Goal: Task Accomplishment & Management: Use online tool/utility

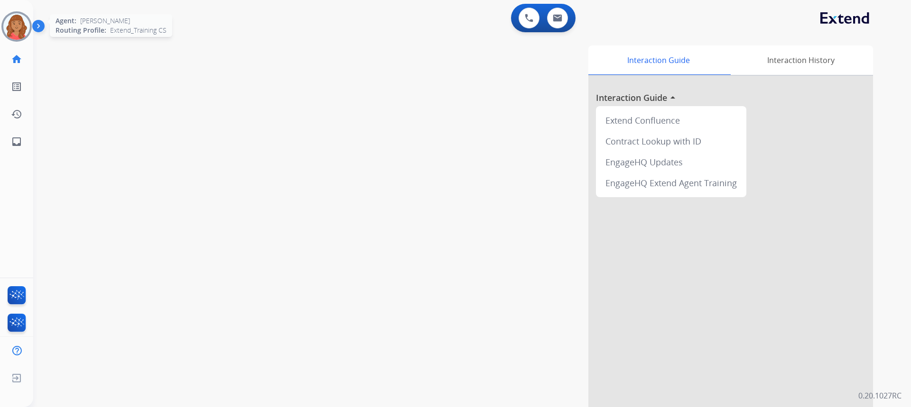
drag, startPoint x: 14, startPoint y: 29, endPoint x: 17, endPoint y: 34, distance: 5.1
click at [14, 30] on img at bounding box center [16, 26] width 27 height 27
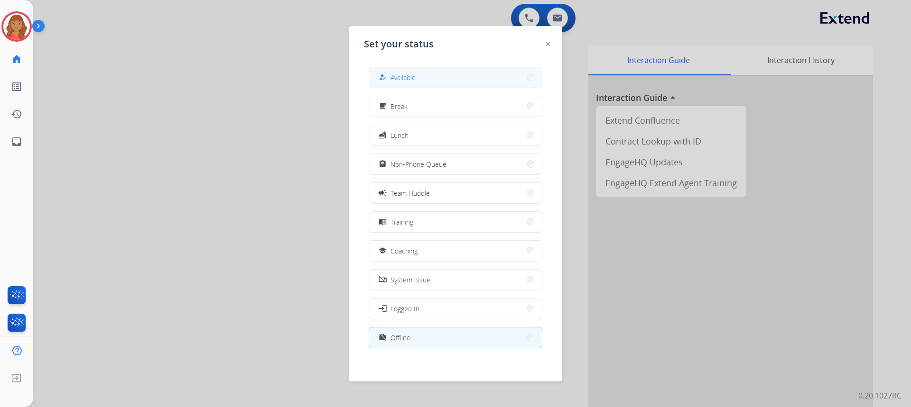
click at [413, 76] on span "Available" at bounding box center [402, 78] width 25 height 10
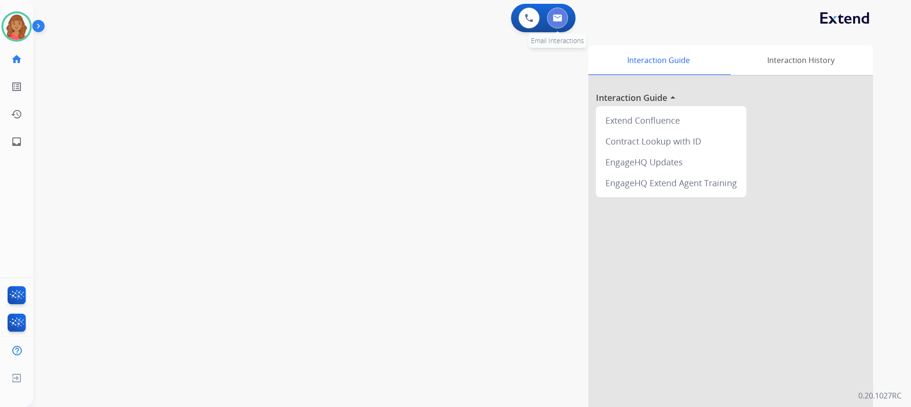
click at [512, 13] on button at bounding box center [557, 18] width 21 height 21
select select "**********"
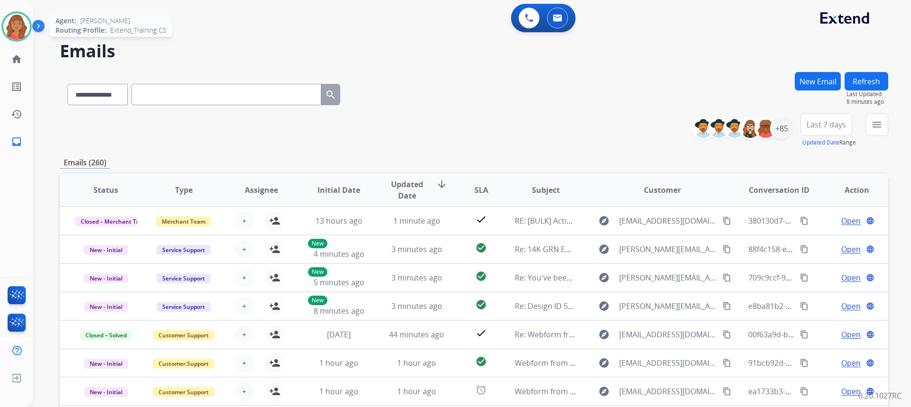
click at [16, 23] on img at bounding box center [16, 26] width 27 height 27
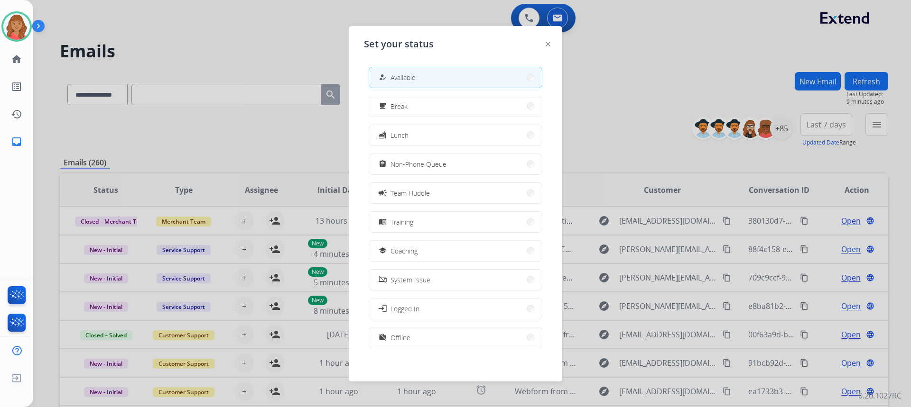
click at [512, 59] on div at bounding box center [455, 203] width 911 height 407
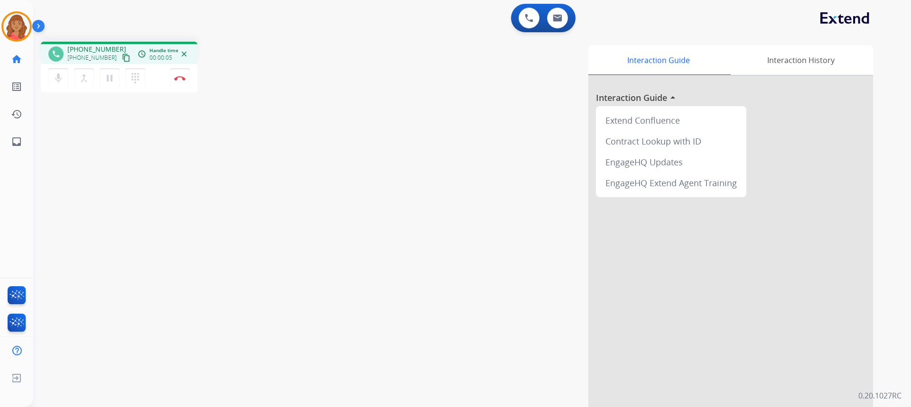
click at [122, 57] on mat-icon "content_copy" at bounding box center [126, 58] width 9 height 9
drag, startPoint x: 117, startPoint y: 54, endPoint x: 41, endPoint y: 54, distance: 75.9
click at [122, 54] on mat-icon "content_copy" at bounding box center [126, 58] width 9 height 9
drag, startPoint x: 110, startPoint y: 79, endPoint x: 128, endPoint y: 78, distance: 18.0
click at [110, 78] on mat-icon "pause" at bounding box center [109, 78] width 11 height 11
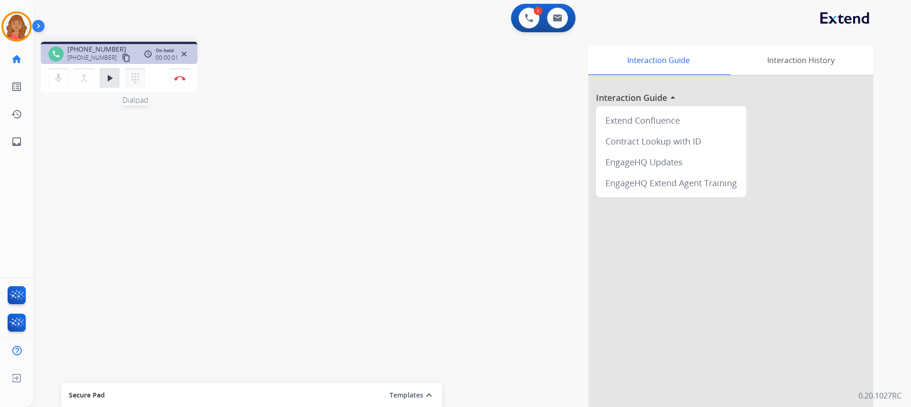
click at [138, 79] on mat-icon "dialpad" at bounding box center [134, 78] width 11 height 11
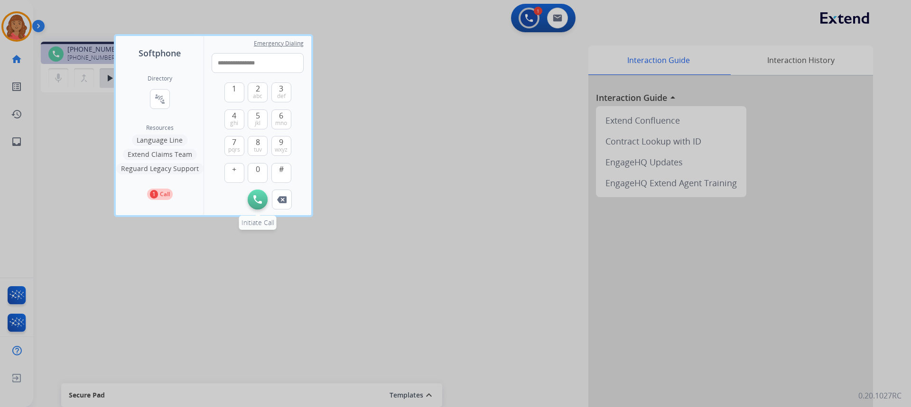
type input "**********"
click at [255, 194] on button "Initiate Call" at bounding box center [258, 200] width 20 height 20
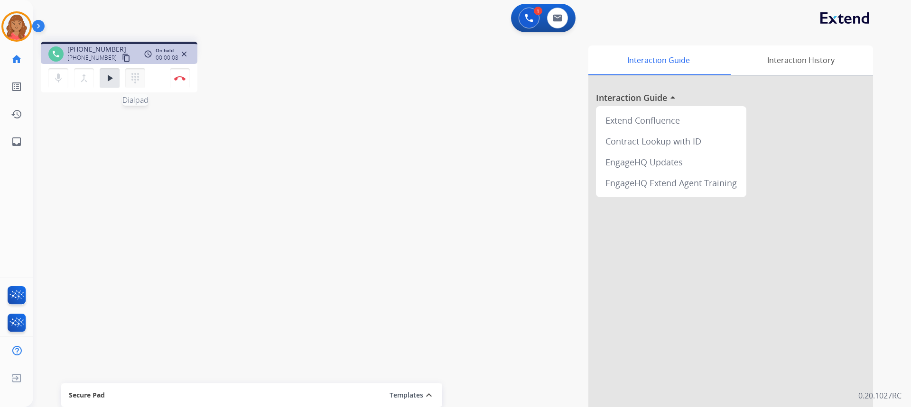
click at [131, 77] on mat-icon "dialpad" at bounding box center [134, 78] width 11 height 11
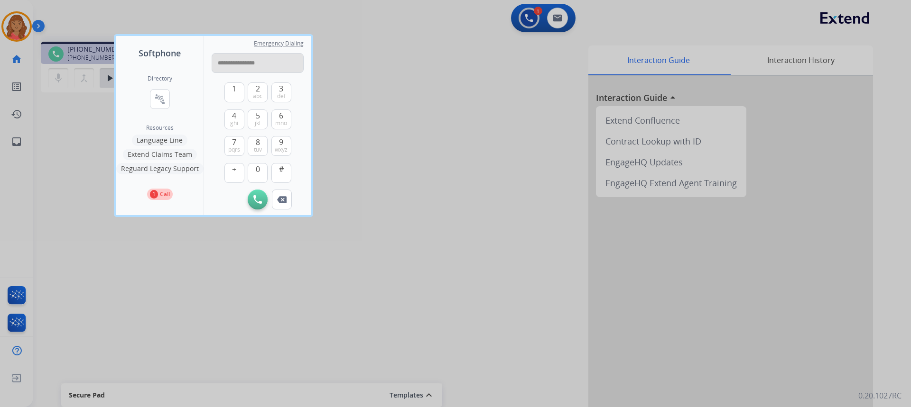
click at [220, 62] on input "**********" at bounding box center [258, 63] width 92 height 20
type input "**********"
click at [257, 198] on img at bounding box center [257, 199] width 9 height 9
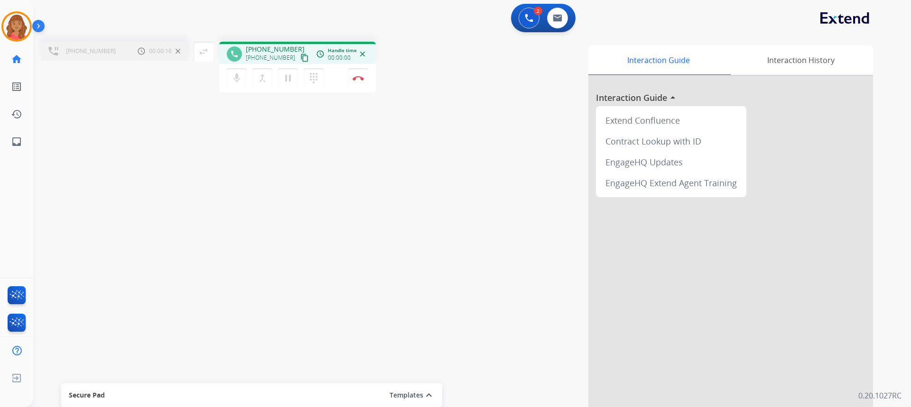
drag, startPoint x: 263, startPoint y: 81, endPoint x: 248, endPoint y: 83, distance: 14.9
click at [263, 82] on mat-icon "merge_type" at bounding box center [262, 78] width 11 height 11
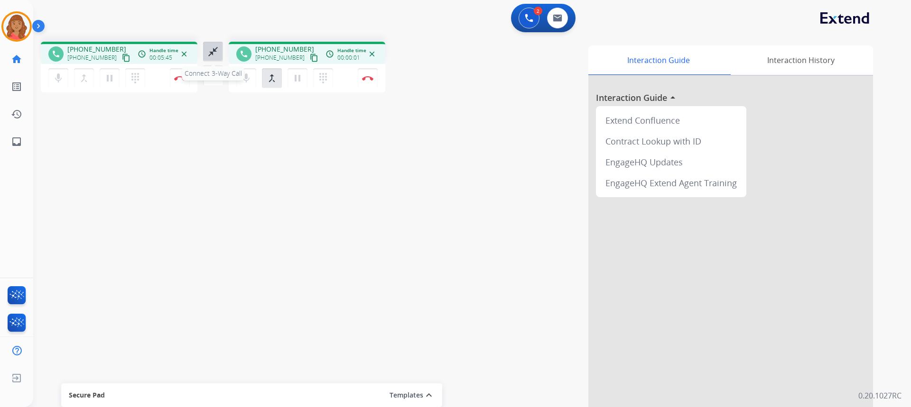
click at [214, 52] on mat-icon "close_fullscreen" at bounding box center [212, 51] width 11 height 11
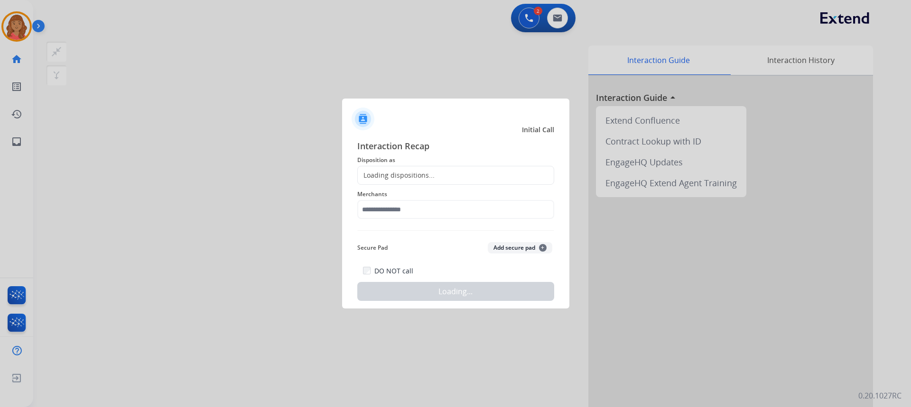
click at [414, 172] on div "Loading dispositions..." at bounding box center [396, 175] width 77 height 9
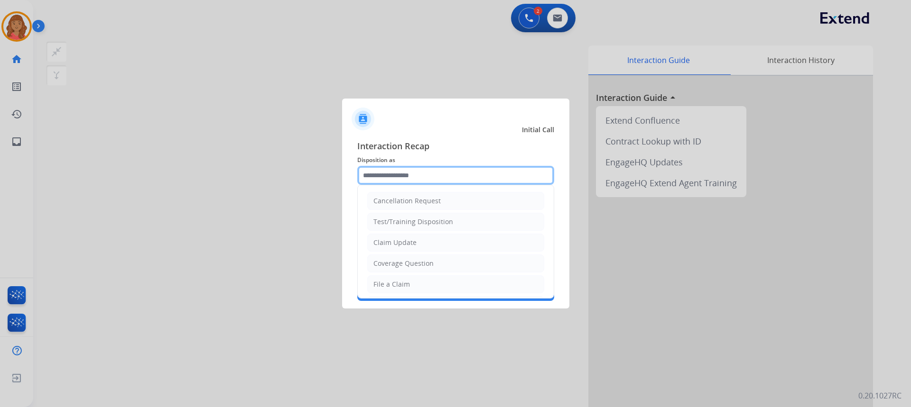
drag, startPoint x: 399, startPoint y: 173, endPoint x: 398, endPoint y: 184, distance: 10.5
click at [400, 173] on input "text" at bounding box center [455, 175] width 197 height 19
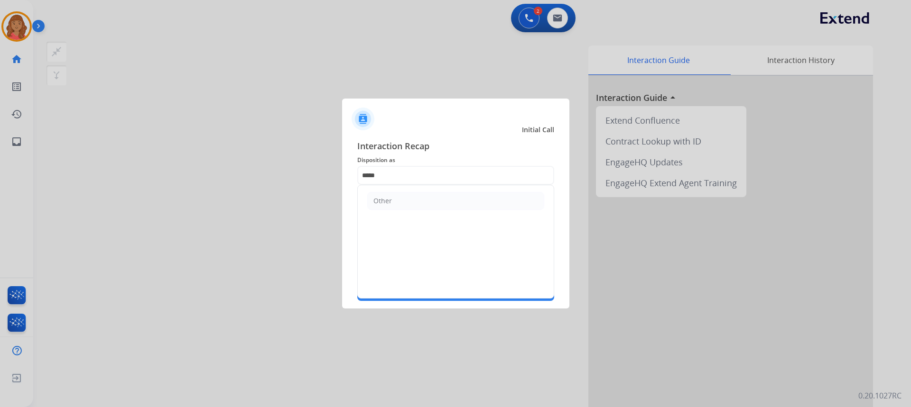
click at [384, 204] on div "Other" at bounding box center [382, 200] width 18 height 9
type input "*****"
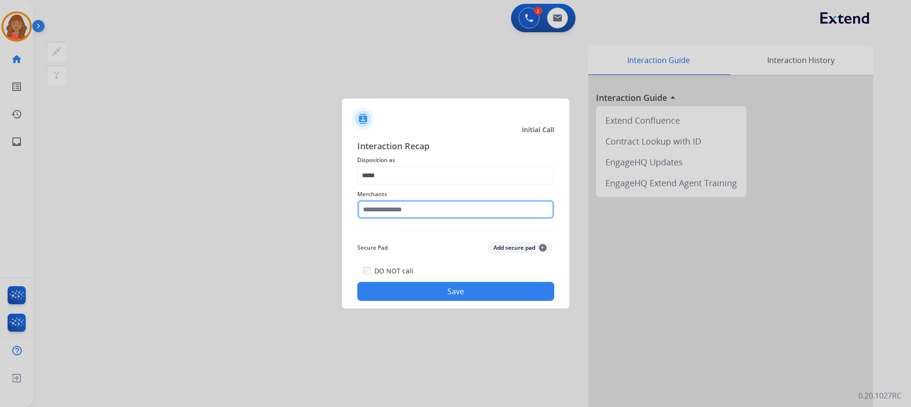
click at [385, 216] on input "text" at bounding box center [455, 209] width 197 height 19
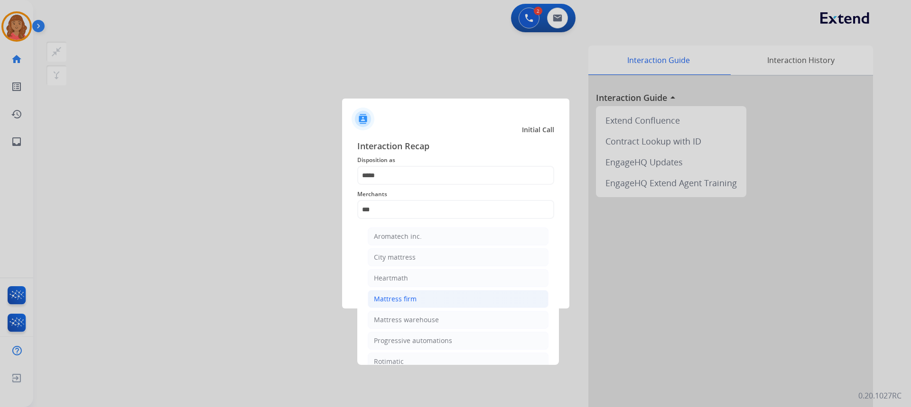
click at [393, 296] on div "Mattress firm" at bounding box center [395, 298] width 43 height 9
type input "**********"
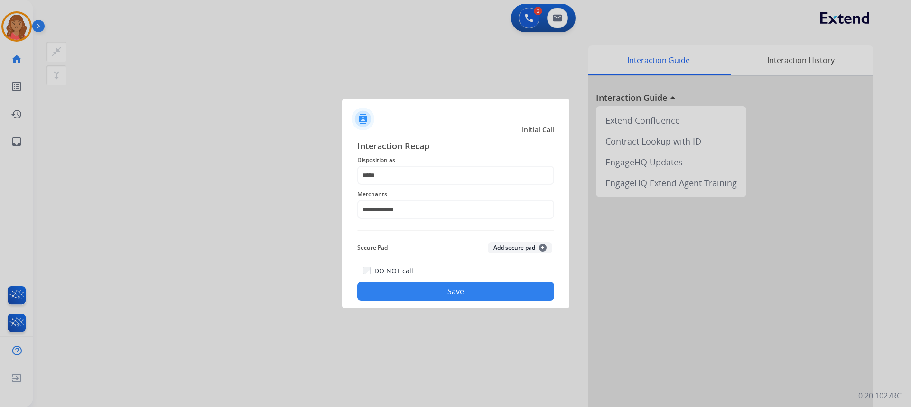
click at [400, 288] on button "Save" at bounding box center [455, 291] width 197 height 19
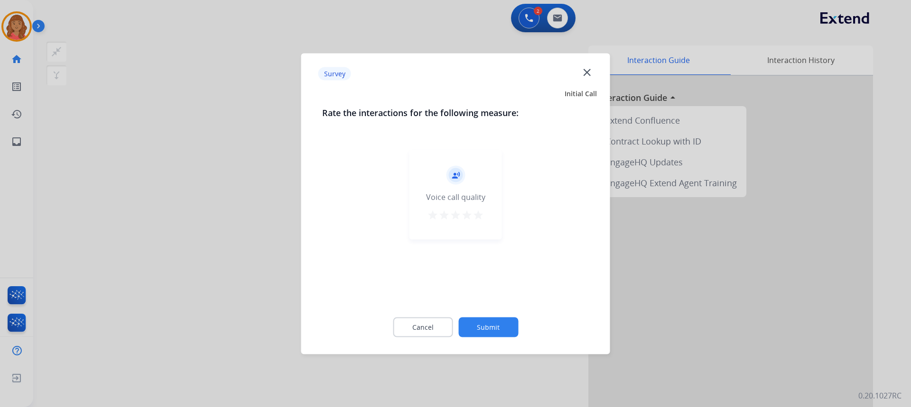
click at [477, 215] on mat-icon "star" at bounding box center [477, 214] width 11 height 11
click at [492, 327] on button "Submit" at bounding box center [488, 327] width 60 height 20
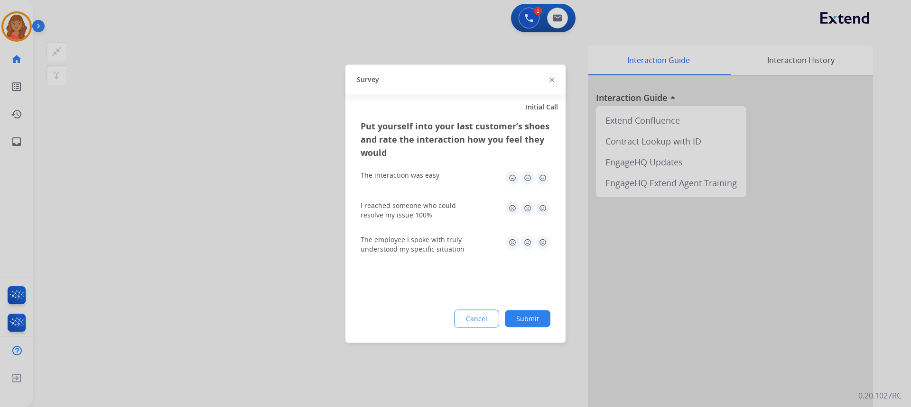
drag, startPoint x: 541, startPoint y: 179, endPoint x: 540, endPoint y: 197, distance: 17.6
click at [512, 179] on img at bounding box center [542, 177] width 15 height 15
click at [512, 209] on img at bounding box center [542, 208] width 15 height 15
click at [512, 243] on img at bounding box center [542, 242] width 15 height 15
click at [512, 317] on button "Submit" at bounding box center [528, 318] width 46 height 17
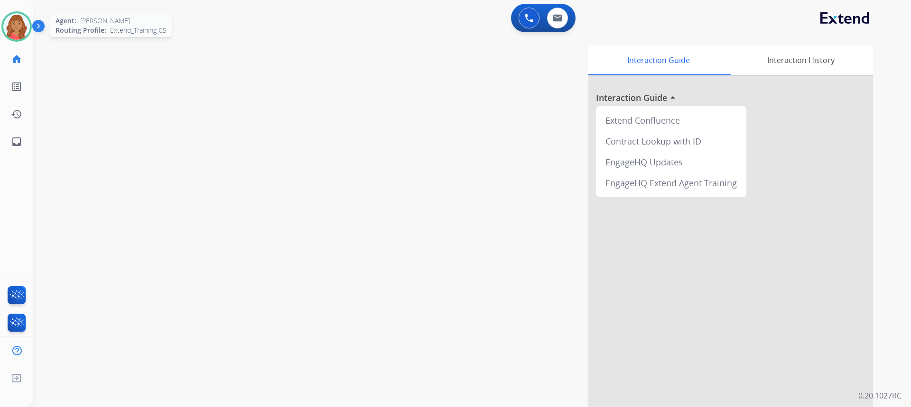
click at [18, 22] on img at bounding box center [16, 26] width 27 height 27
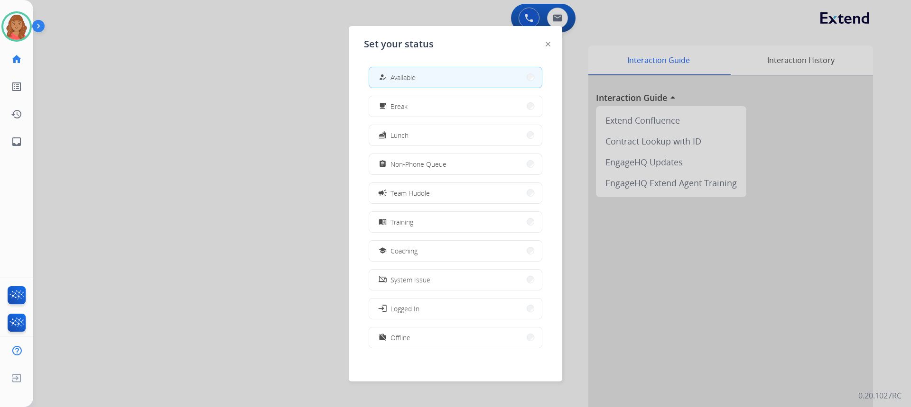
click at [406, 168] on span "Non-Phone Queue" at bounding box center [418, 164] width 56 height 10
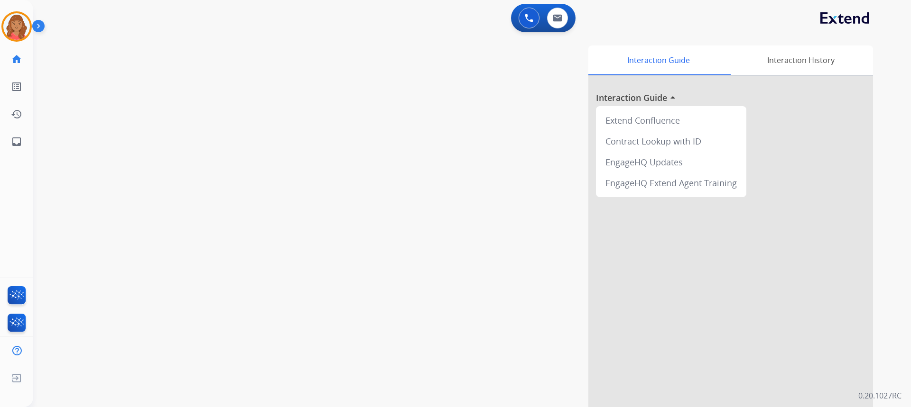
drag, startPoint x: 26, startPoint y: 23, endPoint x: 39, endPoint y: 28, distance: 14.1
click at [26, 24] on img at bounding box center [16, 26] width 27 height 27
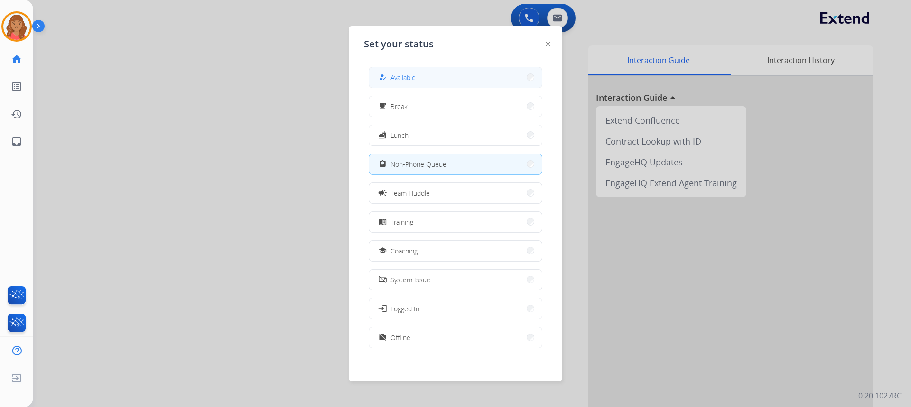
click at [409, 71] on button "how_to_reg Available" at bounding box center [455, 77] width 173 height 20
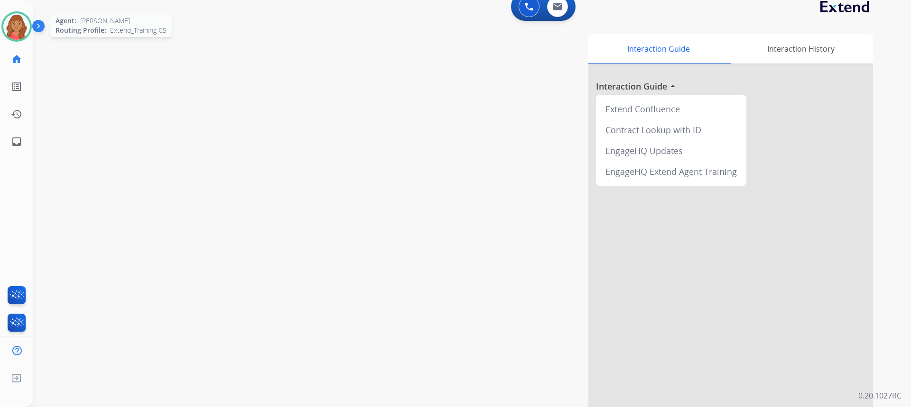
scroll to position [22, 0]
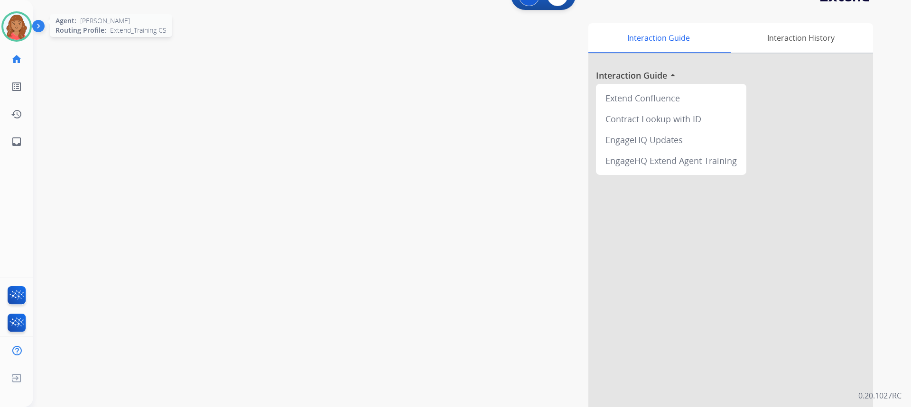
click at [25, 23] on img at bounding box center [16, 26] width 27 height 27
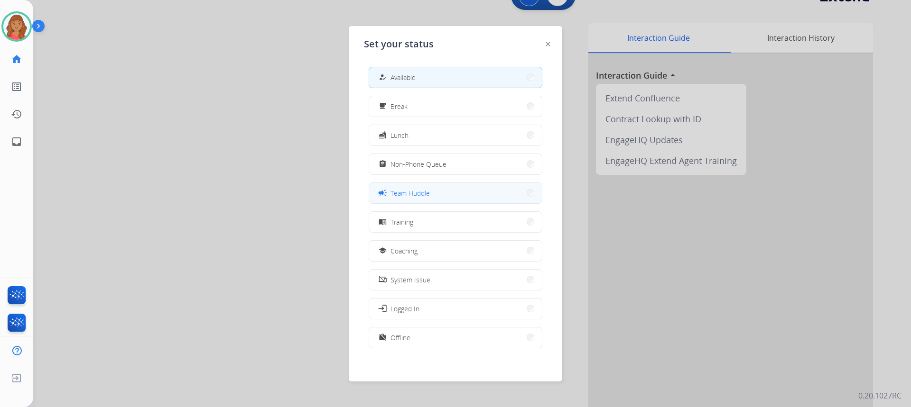
click at [402, 194] on span "Team Huddle" at bounding box center [409, 193] width 39 height 10
